Goal: Communication & Community: Answer question/provide support

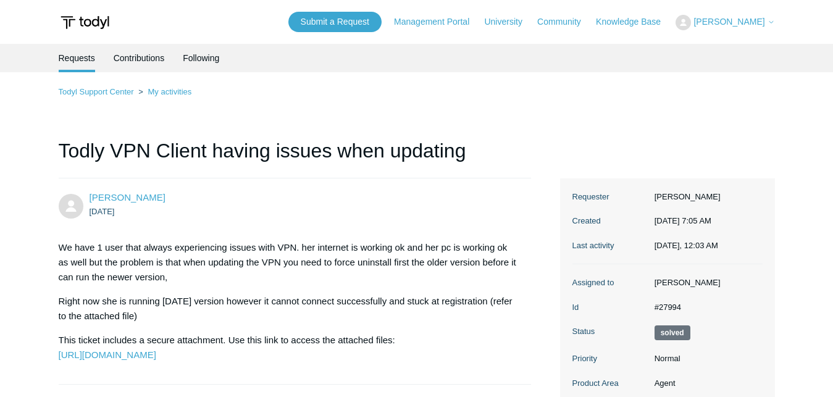
click at [653, 95] on ol "Todyl Support Center My activities" at bounding box center [417, 92] width 717 height 14
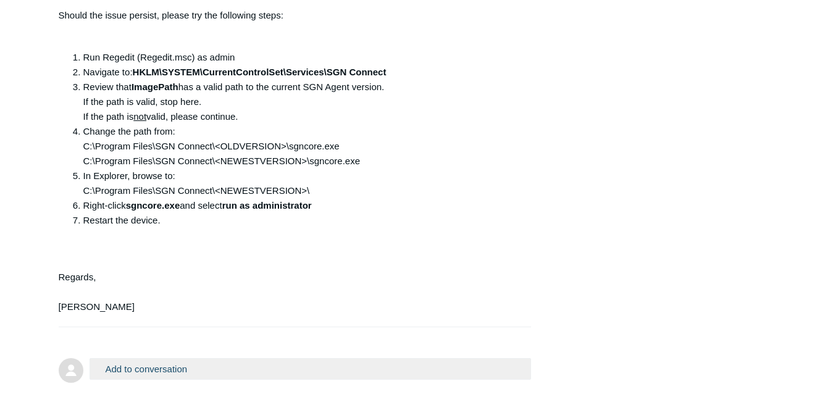
scroll to position [1242, 0]
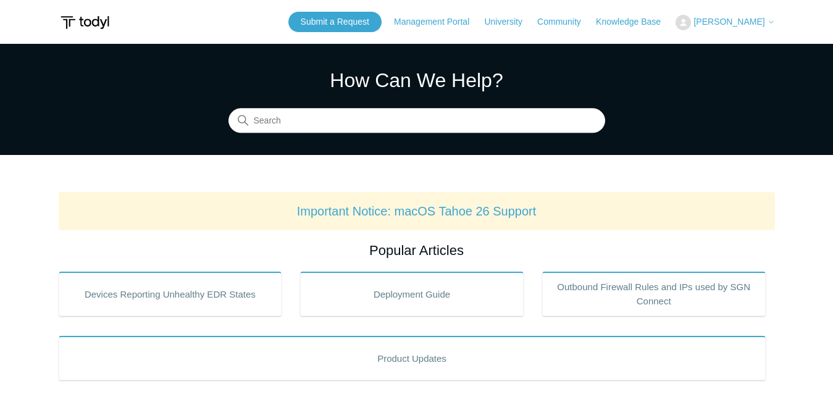
click at [757, 20] on span "[PERSON_NAME]" at bounding box center [729, 22] width 71 height 10
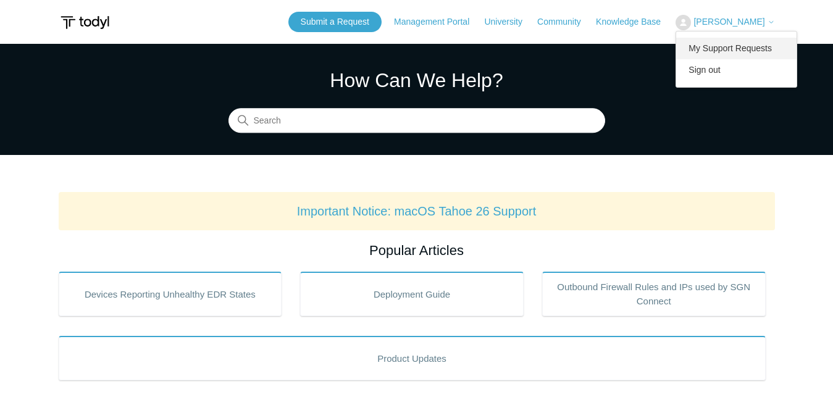
click at [740, 46] on link "My Support Requests" at bounding box center [736, 49] width 120 height 22
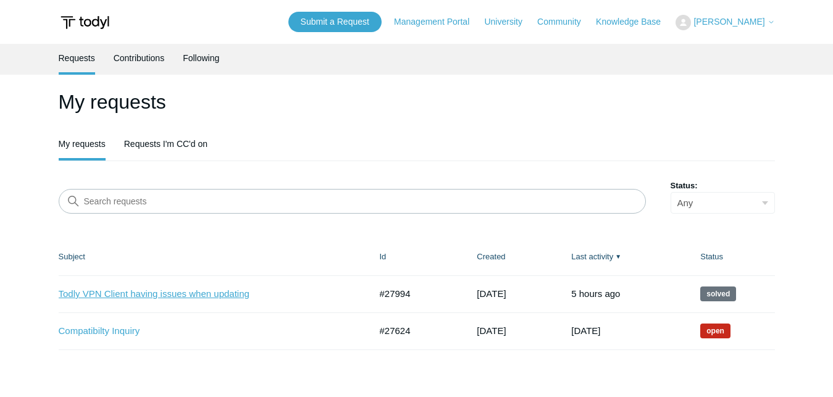
click at [213, 297] on link "Todly VPN Client having issues when updating" at bounding box center [205, 294] width 293 height 14
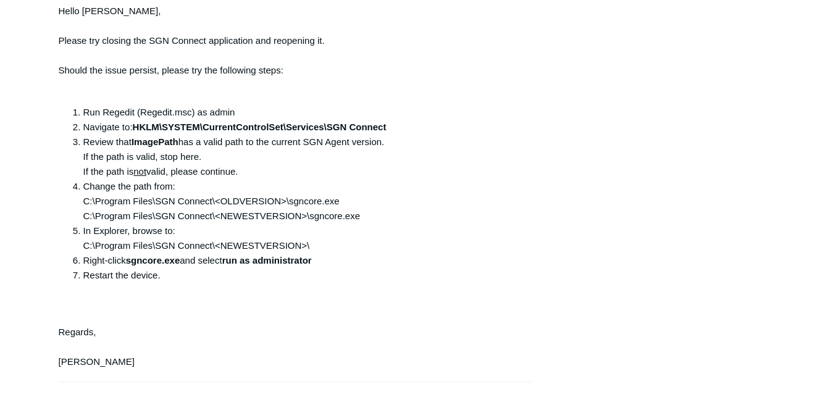
scroll to position [1380, 0]
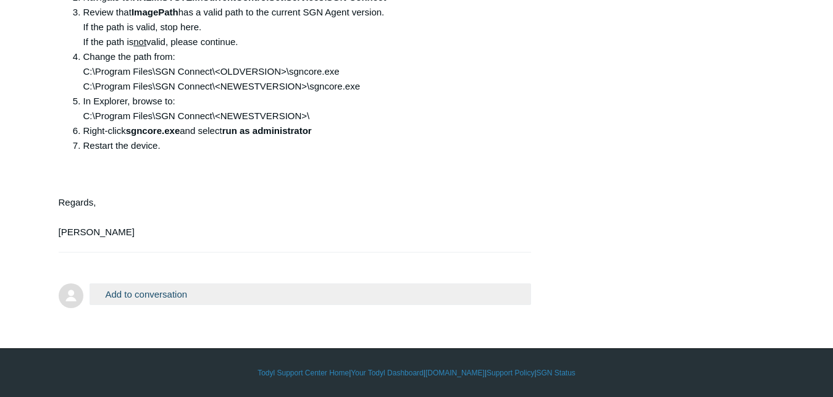
click at [141, 285] on button "Add to conversation" at bounding box center [311, 295] width 442 height 22
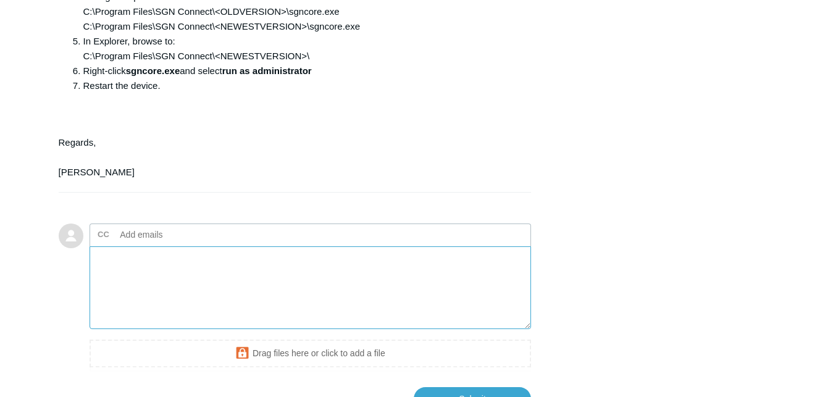
click at [172, 330] on textarea "Add your reply" at bounding box center [311, 287] width 442 height 83
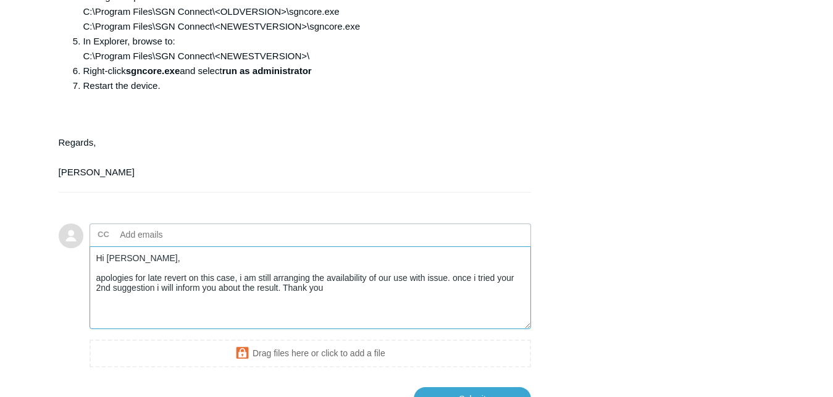
type textarea "Hi Connor, apologies for late revert on this case, i am still arranging the ava…"
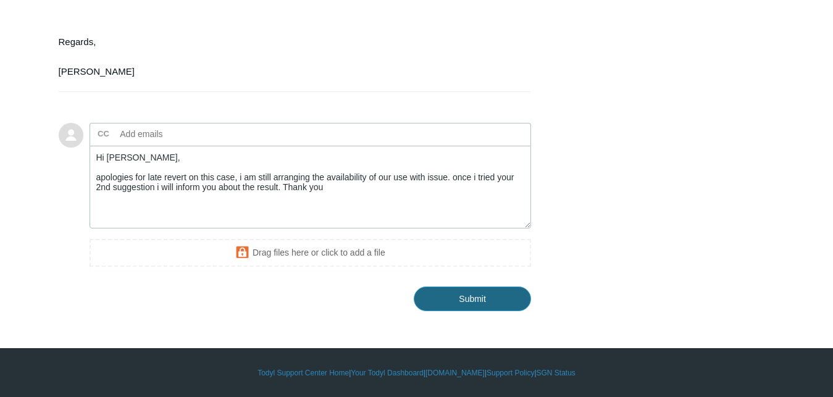
click at [479, 300] on input "Submit" at bounding box center [472, 299] width 117 height 25
